Goal: Task Accomplishment & Management: Manage account settings

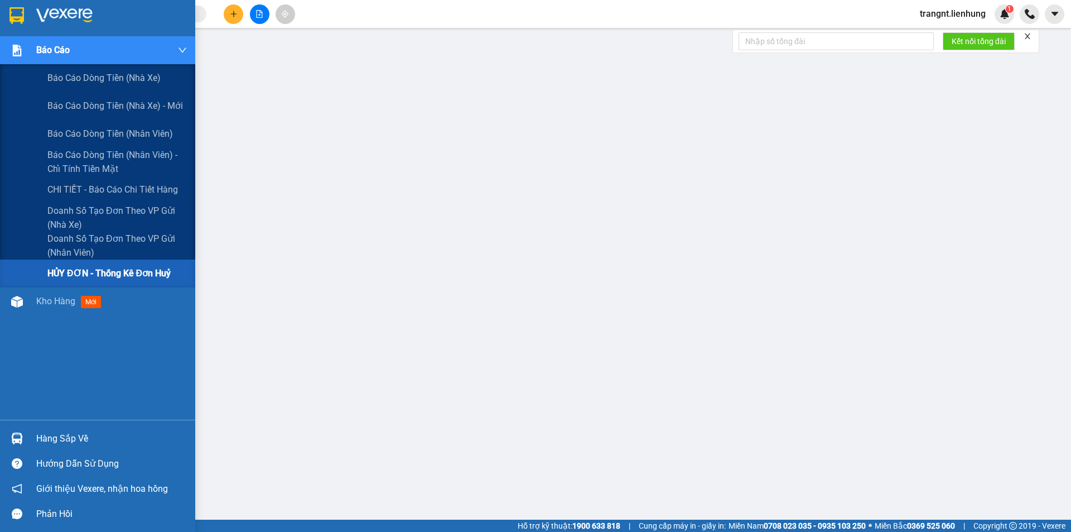
click at [52, 50] on span "Báo cáo" at bounding box center [52, 50] width 33 height 14
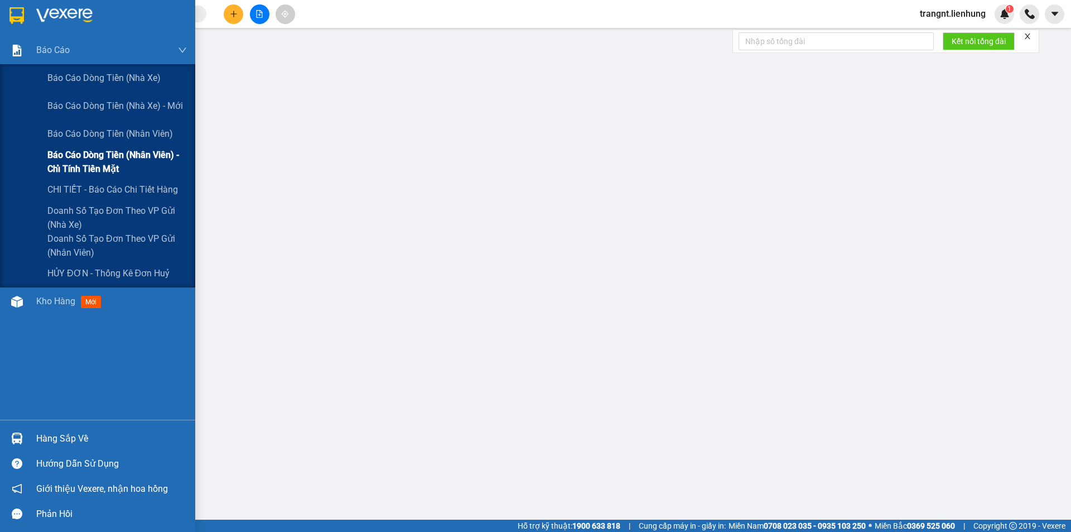
click at [89, 156] on span "Báo cáo dòng tiền (nhân viên) - chỉ tính tiền mặt" at bounding box center [116, 162] width 139 height 28
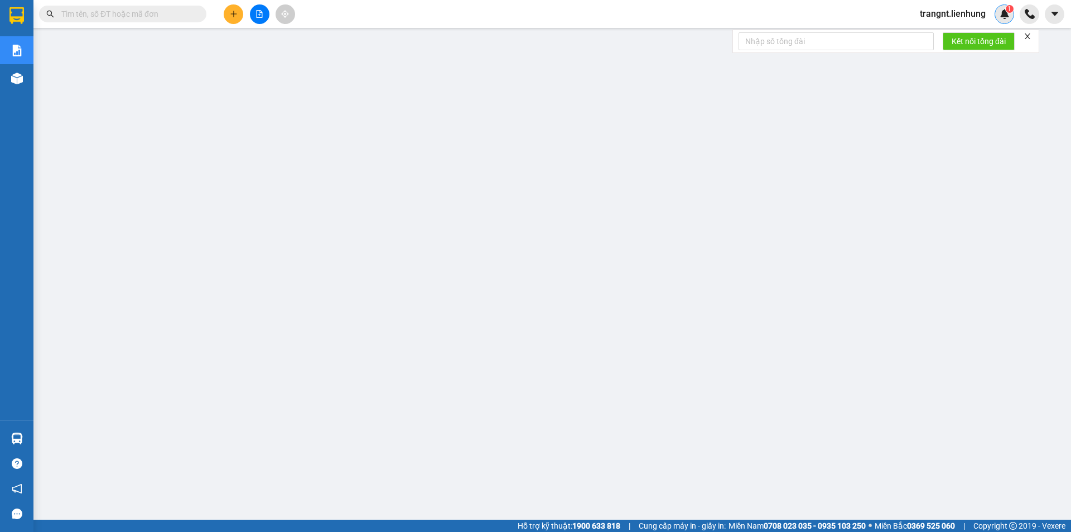
click at [1002, 18] on img at bounding box center [1005, 14] width 10 height 10
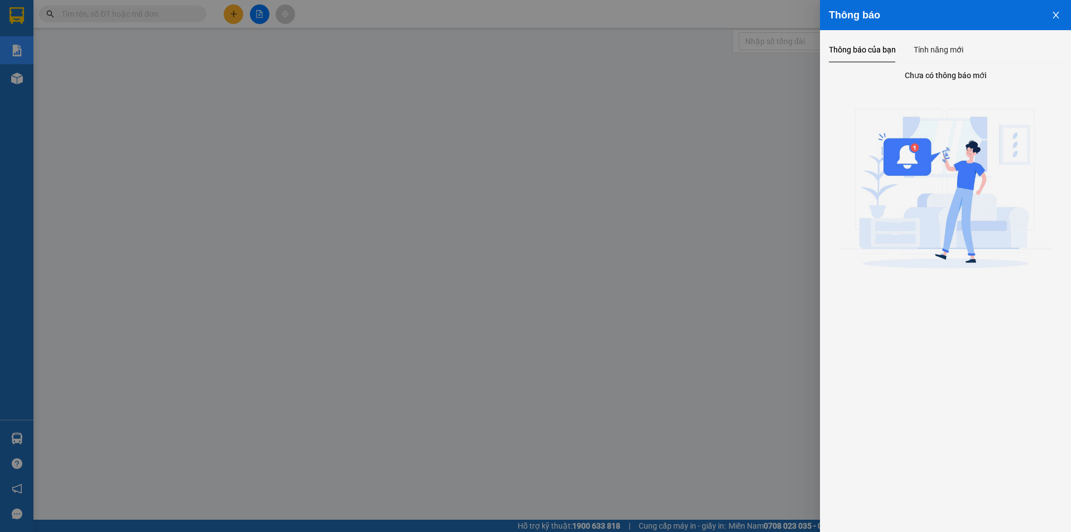
click at [1048, 15] on button "Close" at bounding box center [1056, 14] width 30 height 28
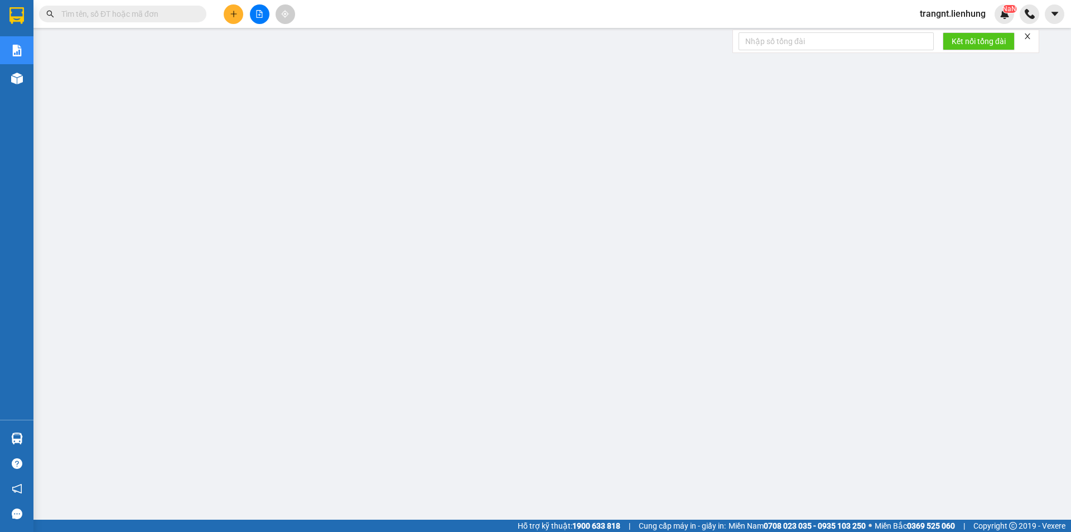
click at [955, 13] on span "trangnt.lienhung" at bounding box center [953, 14] width 84 height 14
click at [917, 33] on icon "login" at bounding box center [919, 34] width 7 height 7
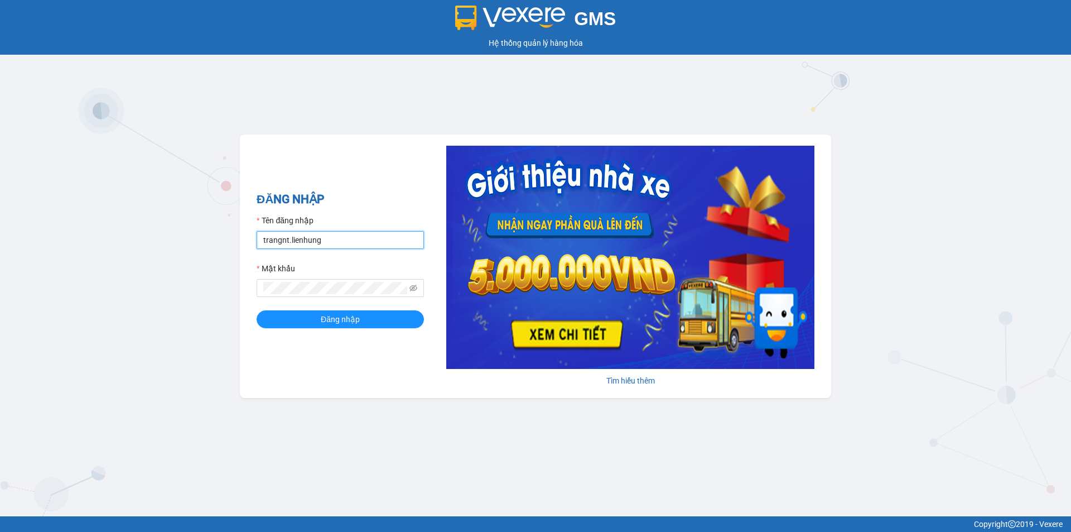
drag, startPoint x: 341, startPoint y: 245, endPoint x: 238, endPoint y: 248, distance: 103.2
click at [238, 248] on div "GMS Hệ thống quản lý hàng hóa ĐĂNG NHẬP Tên đăng nhập trangnt.lienhung Mật khẩu…" at bounding box center [535, 258] width 1071 height 516
type input "nha.lienhung"
click at [232, 286] on div "GMS Hệ thống quản lý hàng hóa ĐĂNG NHẬP Tên đăng nhập nha.lienhung Mật khẩu Đăn…" at bounding box center [535, 258] width 1071 height 516
click at [257, 310] on button "Đăng nhập" at bounding box center [340, 319] width 167 height 18
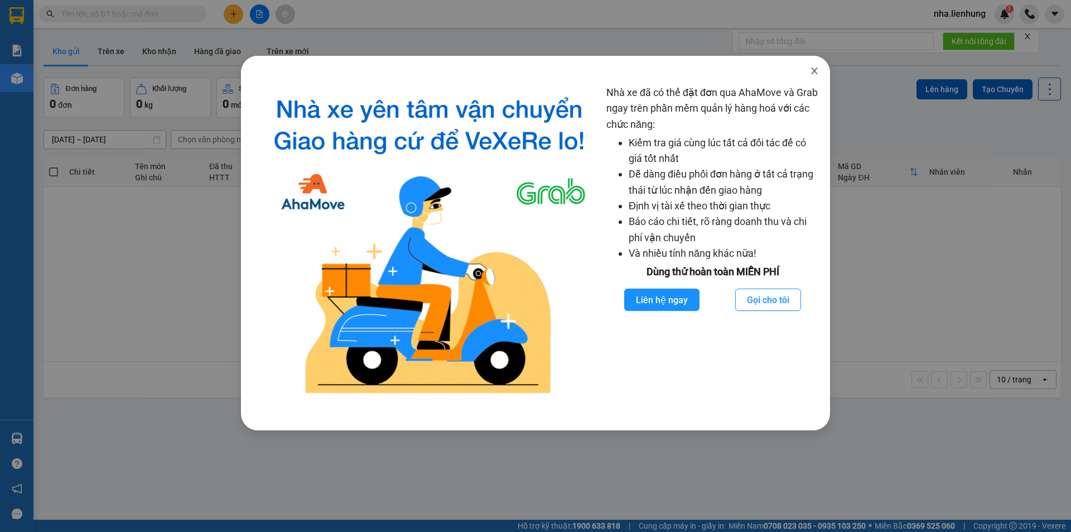
click at [820, 73] on span "Close" at bounding box center [814, 71] width 31 height 31
